Goal: Task Accomplishment & Management: Manage account settings

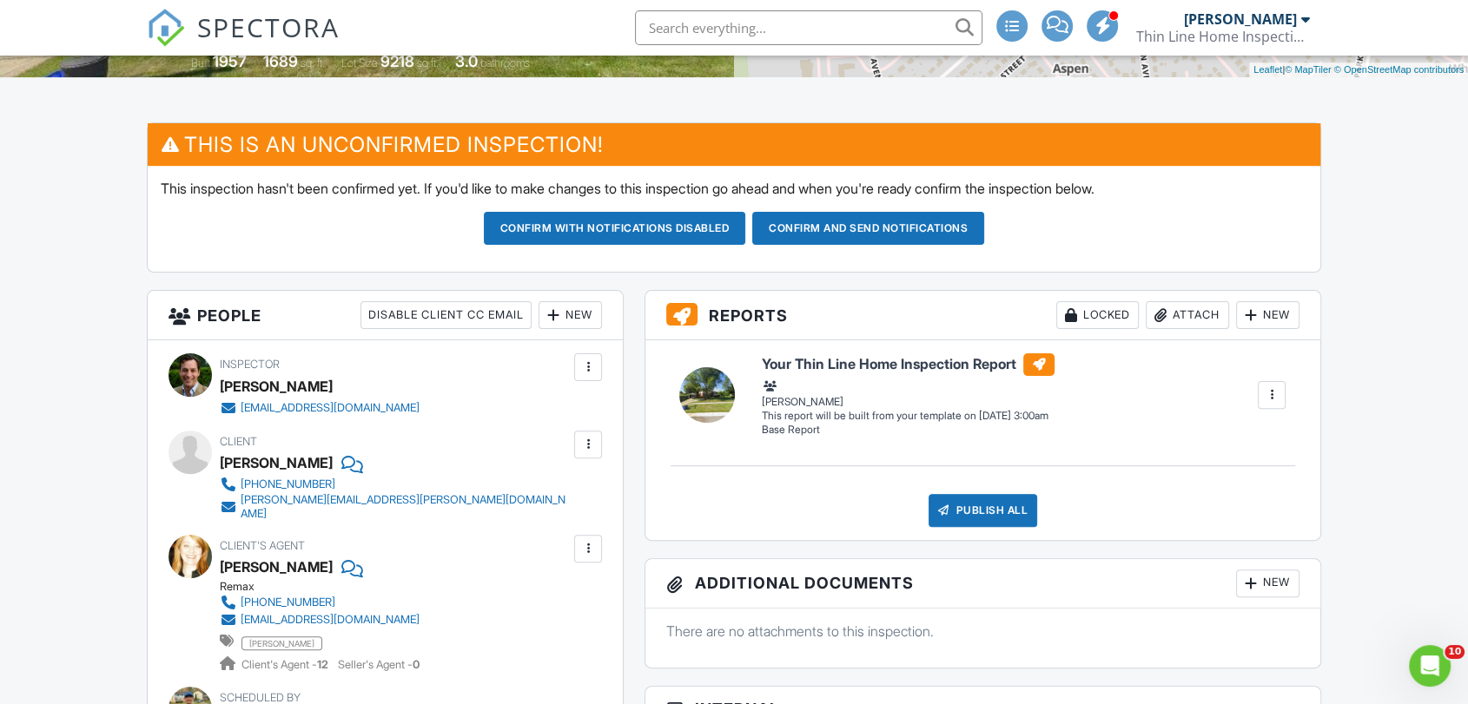
scroll to position [424, 0]
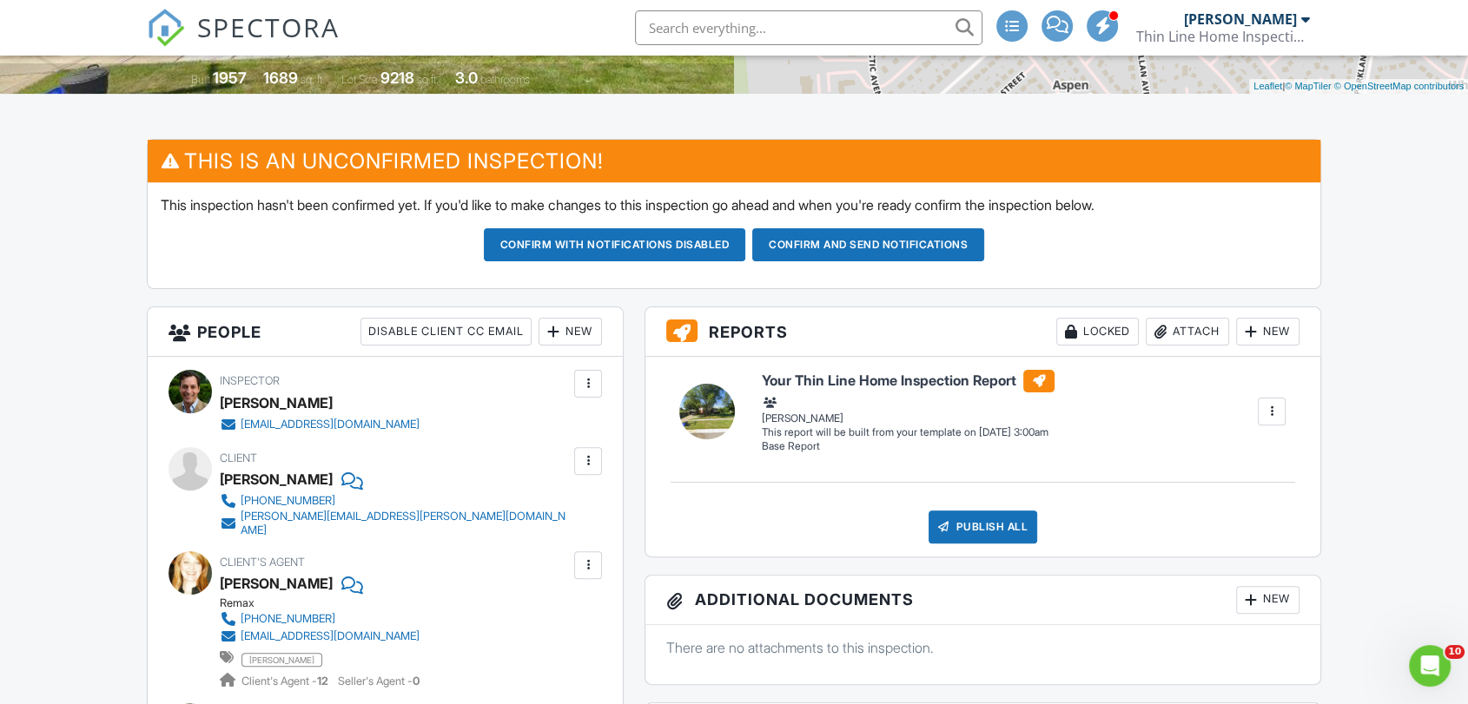
click at [746, 248] on button "Confirm and send notifications" at bounding box center [615, 244] width 262 height 33
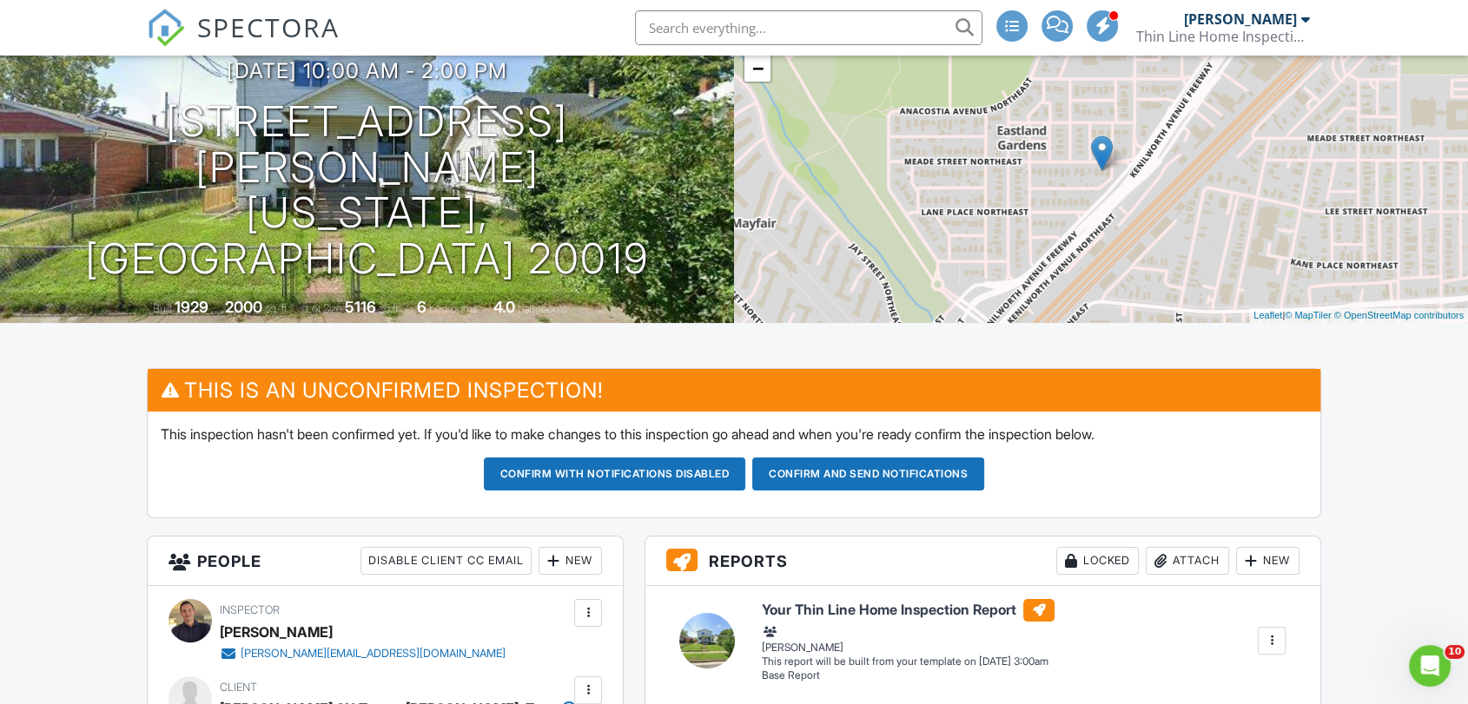
scroll to position [193, 0]
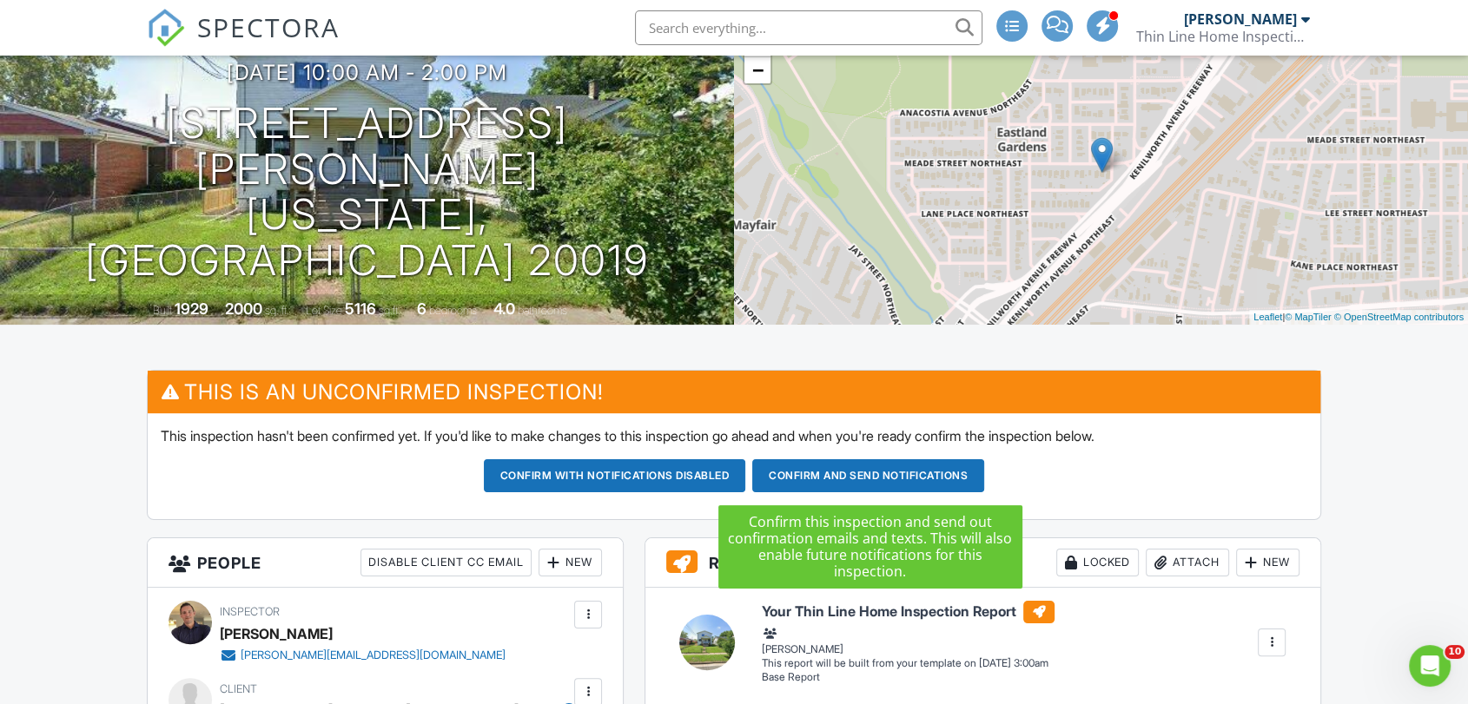
click at [746, 478] on button "Confirm and send notifications" at bounding box center [615, 475] width 262 height 33
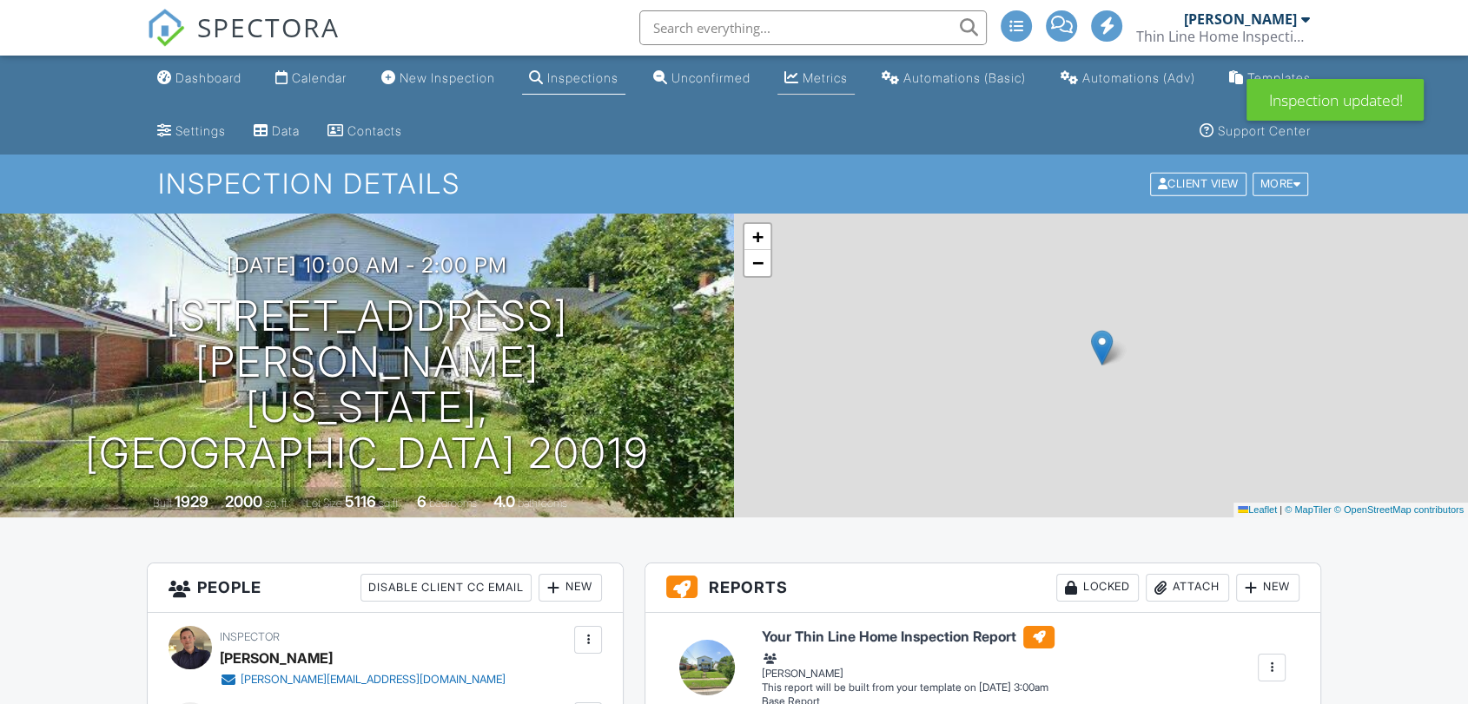
click at [822, 71] on div "Metrics" at bounding box center [824, 77] width 45 height 15
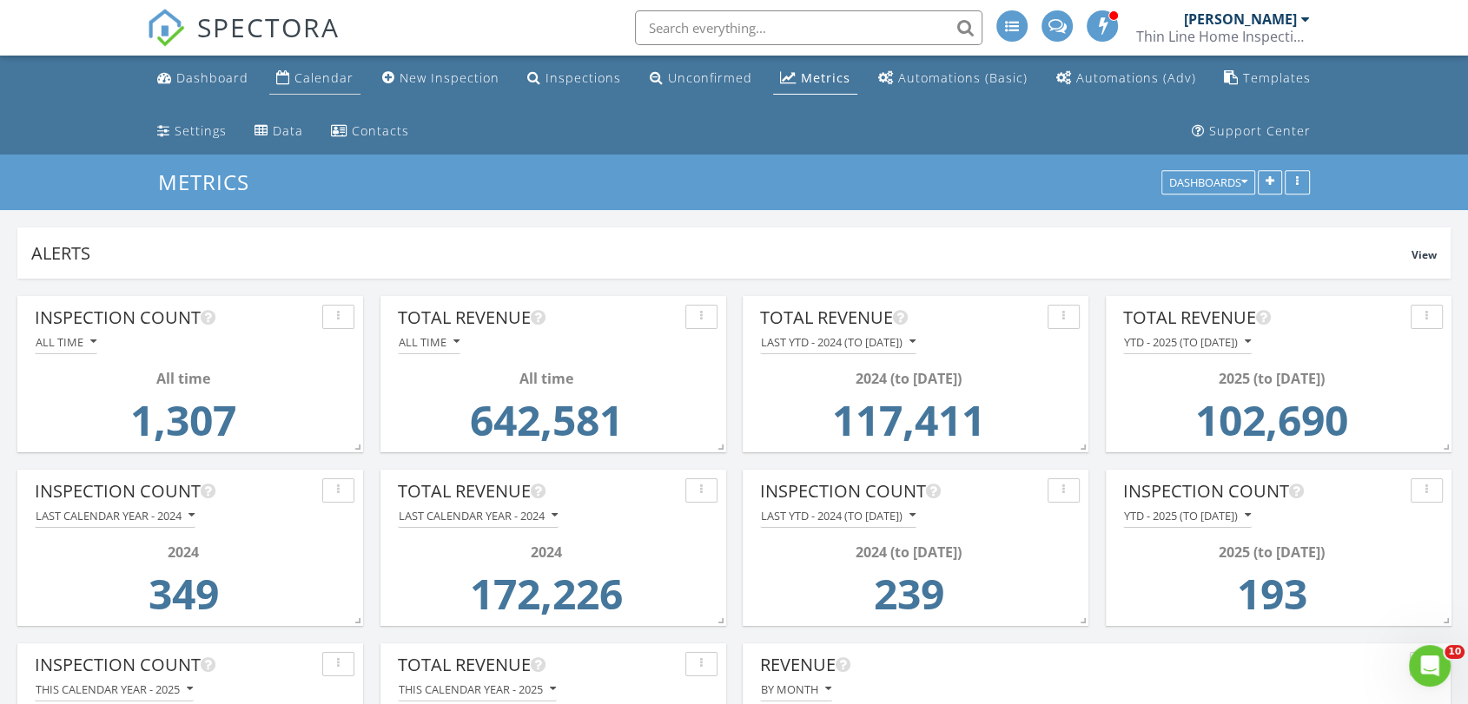
click at [321, 83] on div "Calendar" at bounding box center [323, 77] width 59 height 17
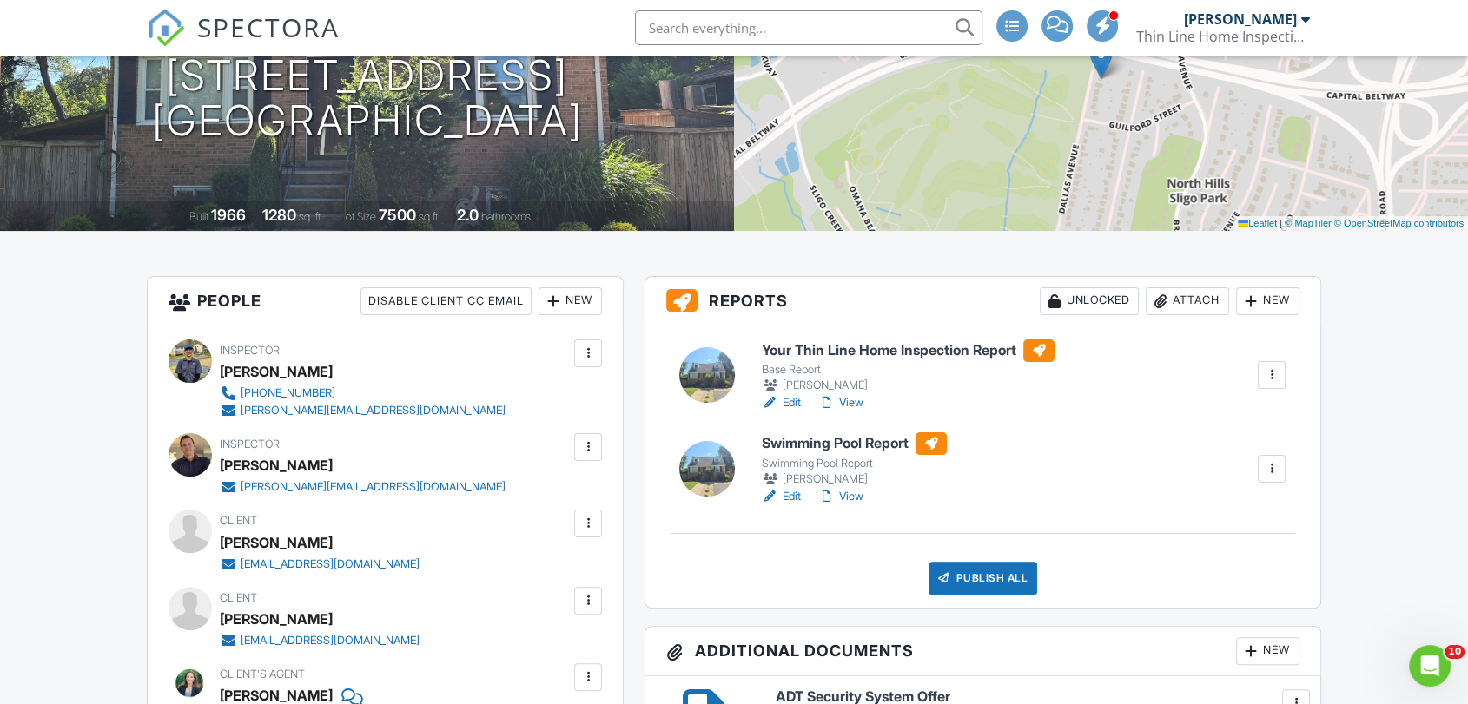
scroll to position [308, 0]
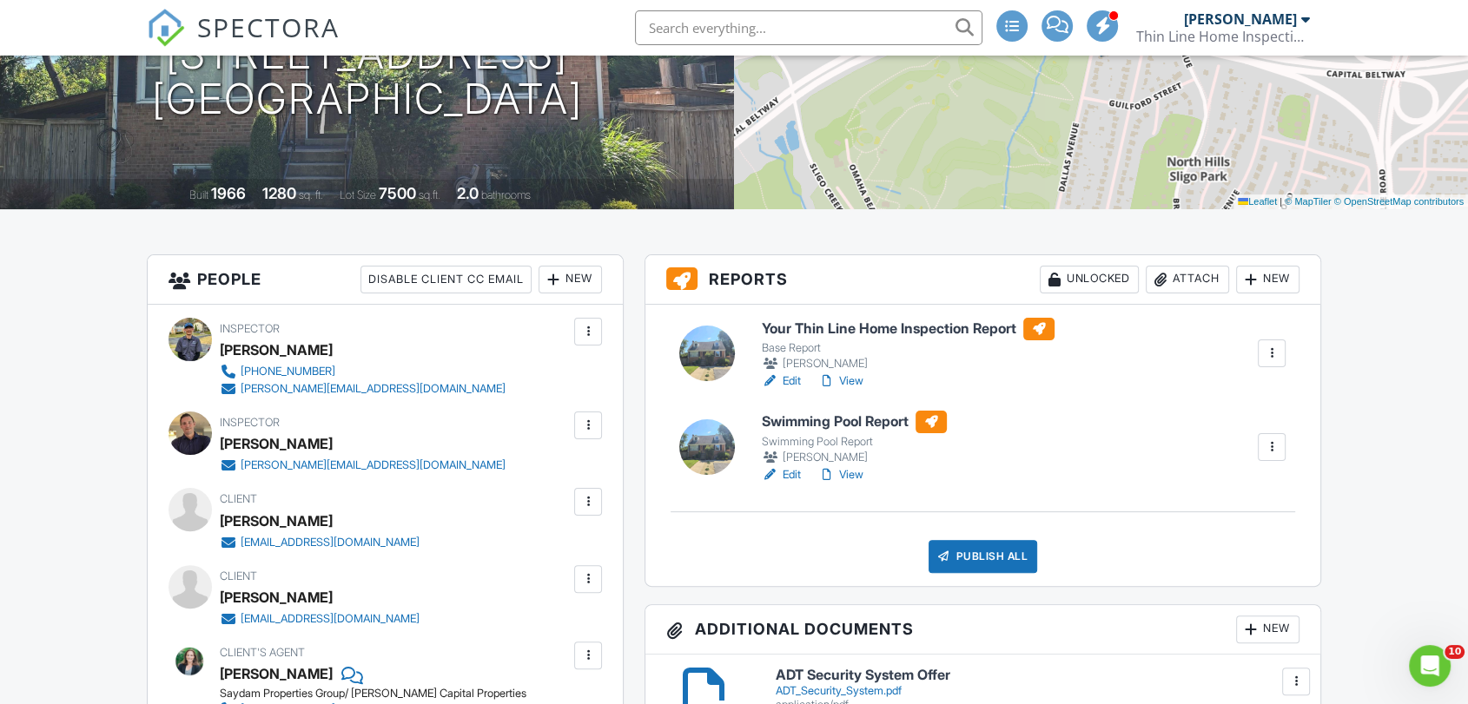
click at [787, 382] on link "Edit" at bounding box center [781, 381] width 39 height 17
